Goal: Transaction & Acquisition: Purchase product/service

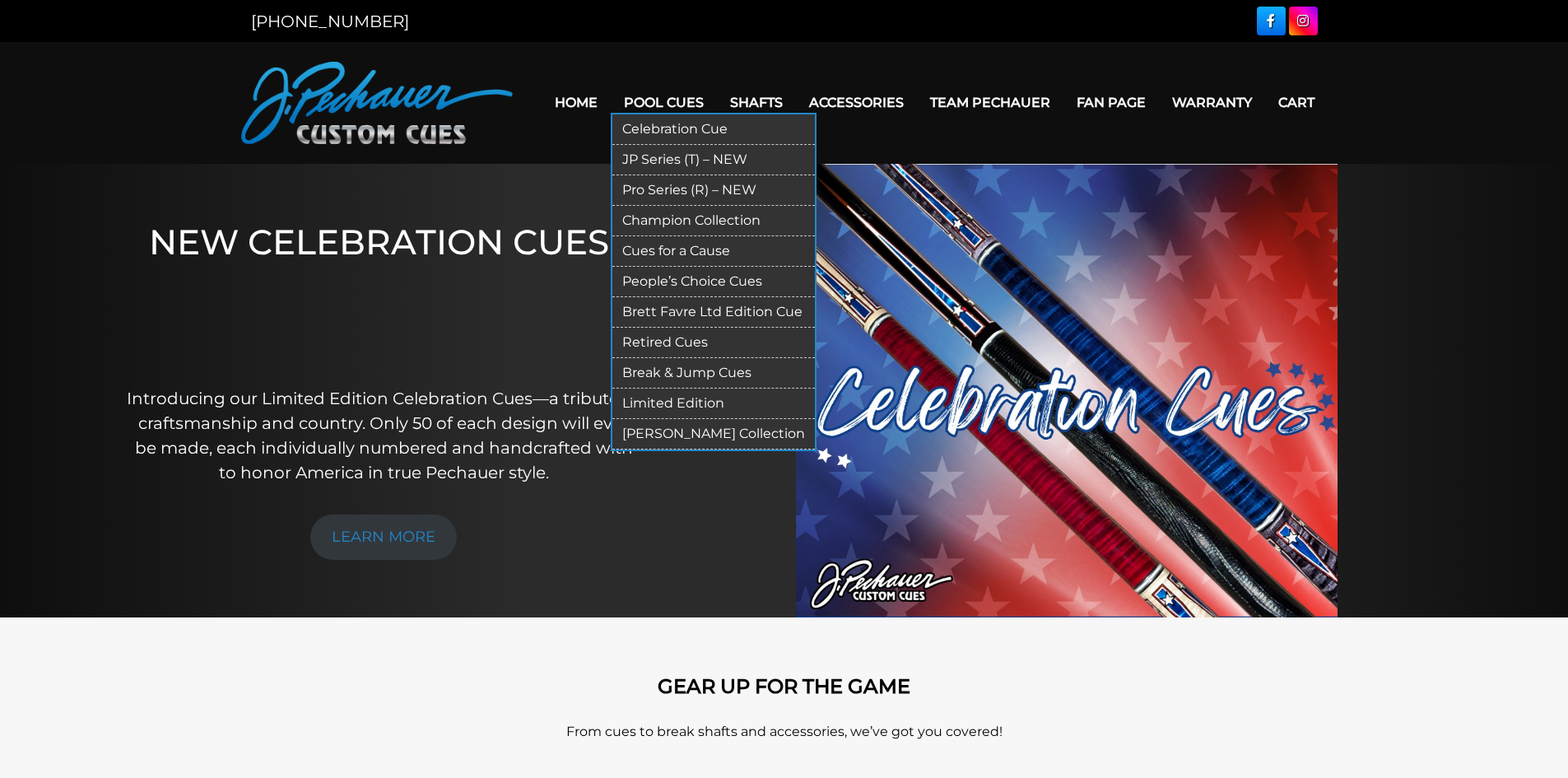
click at [684, 373] on link "Break & Jump Cues" at bounding box center [713, 373] width 203 height 31
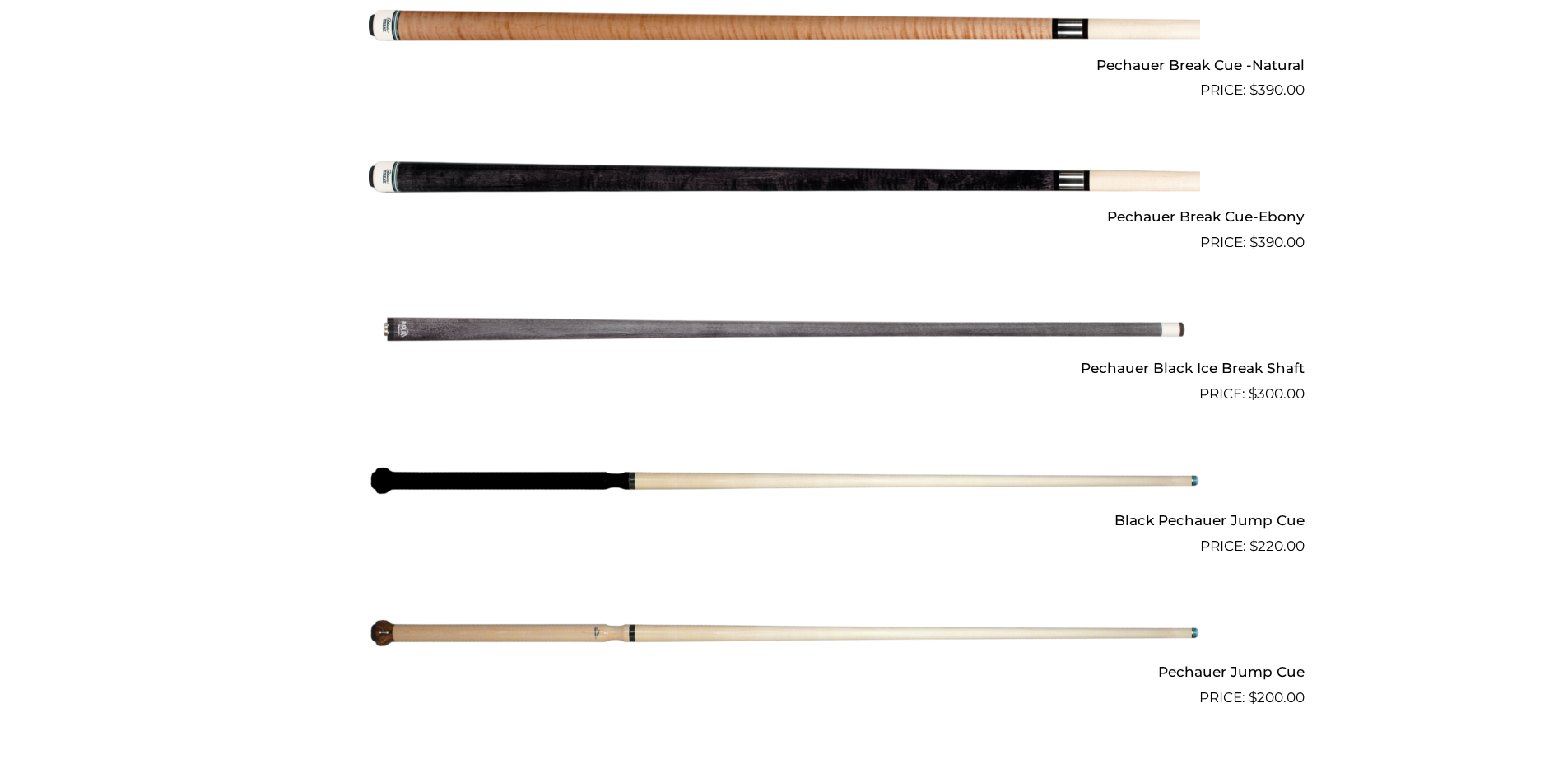
scroll to position [1129, 0]
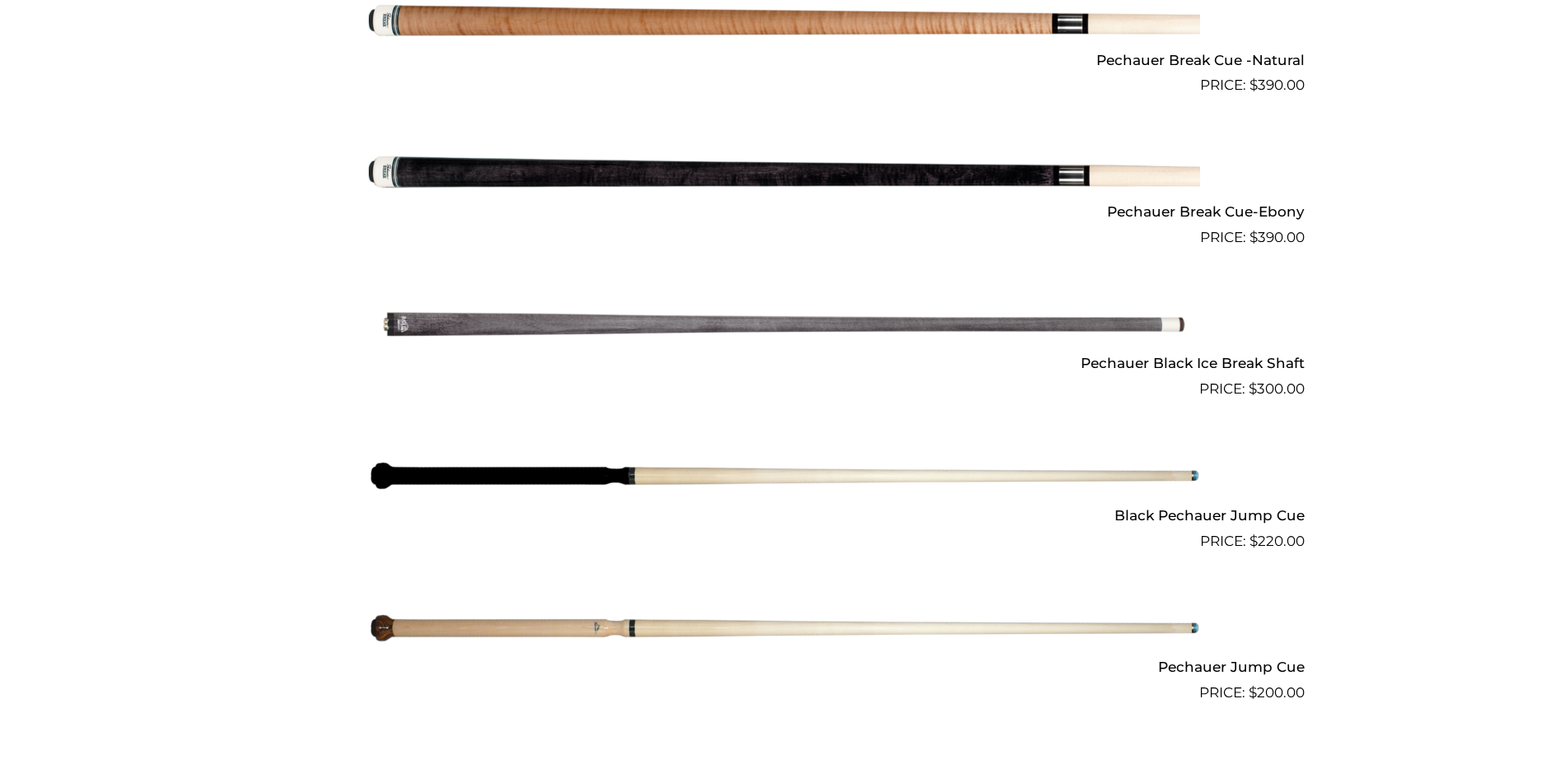
click at [1263, 363] on h2 "Pechauer Black Ice Break Shaft" at bounding box center [784, 363] width 1041 height 31
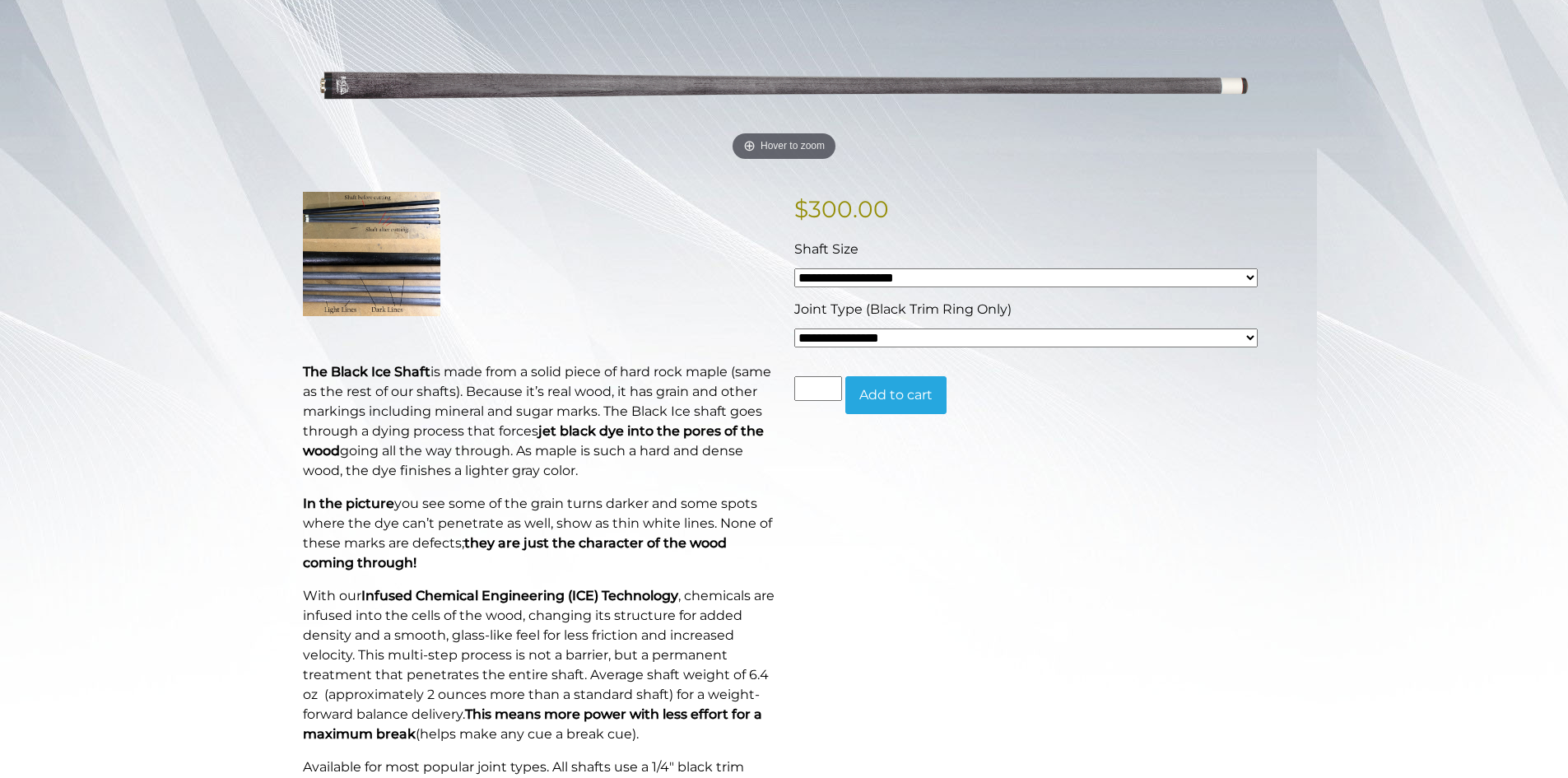
scroll to position [247, 0]
click at [1252, 334] on select "**********" at bounding box center [1026, 336] width 463 height 19
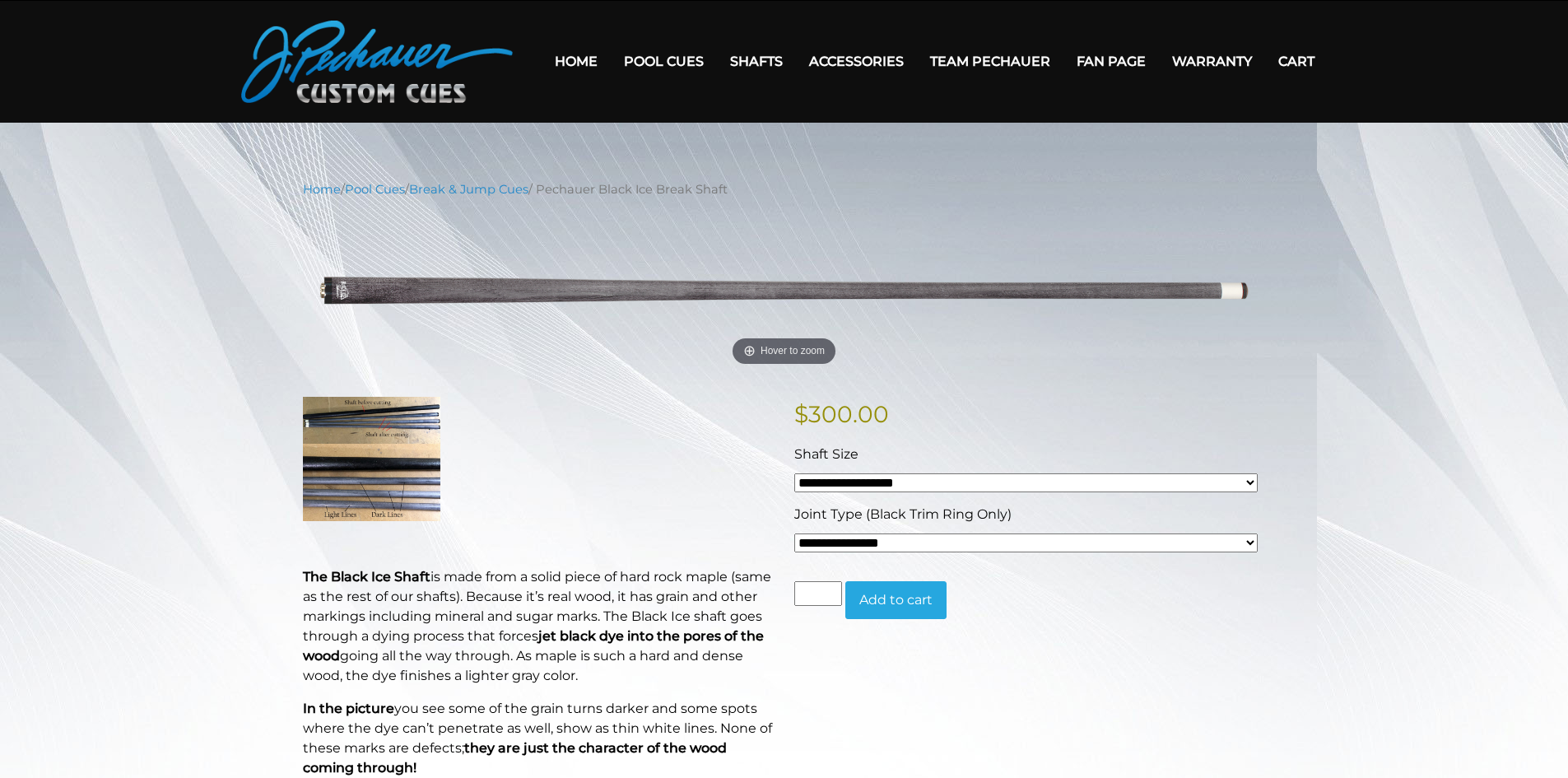
scroll to position [0, 0]
